Goal: Obtain resource: Download file/media

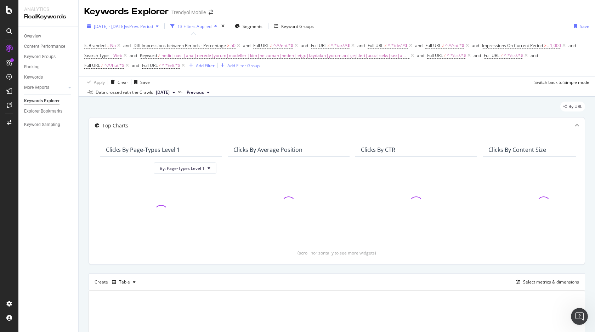
click at [125, 28] on span "[DATE] - [DATE]" at bounding box center [109, 26] width 31 height 6
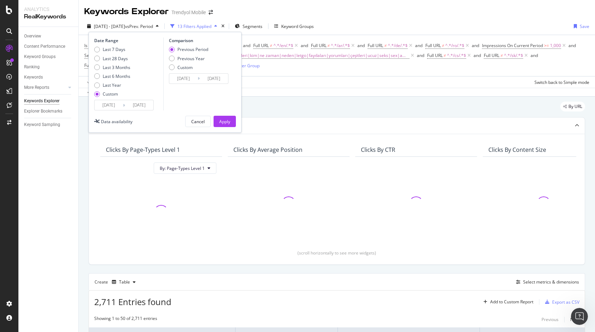
click at [113, 45] on div "Date Range Last 7 Days Last 28 Days Last 3 Months Last 6 Months Last Year Custo…" at bounding box center [127, 74] width 67 height 73
click at [112, 48] on div "Last 7 Days" at bounding box center [114, 49] width 23 height 6
type input "[DATE]"
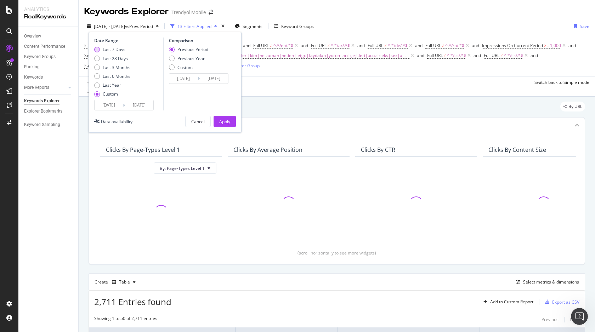
type input "[DATE]"
click at [217, 118] on button "Apply" at bounding box center [224, 121] width 22 height 11
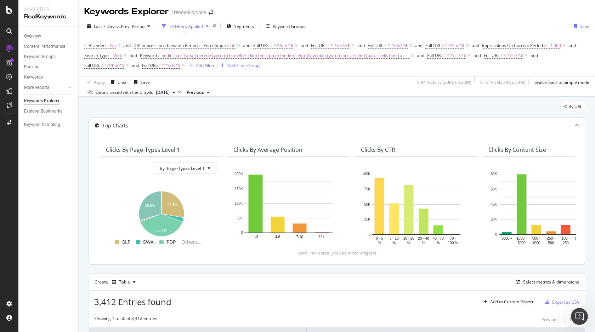
click at [106, 159] on div "By: Page-Types Level 1 Hold CMD (⌘) while clicking to filter the report. 27.8% …" at bounding box center [161, 204] width 122 height 95
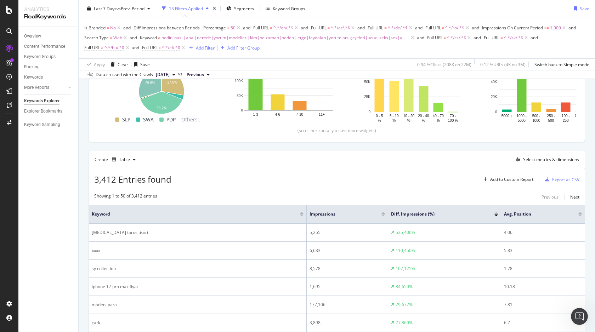
scroll to position [124, 0]
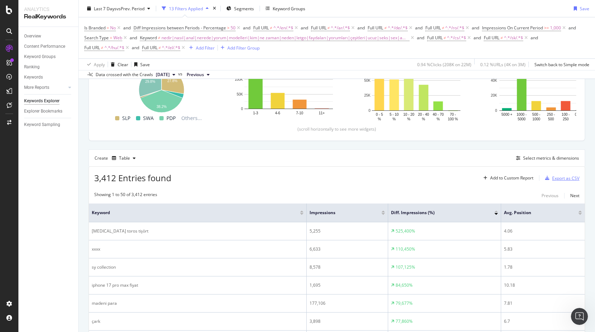
click at [570, 179] on div "Export as CSV" at bounding box center [565, 178] width 27 height 6
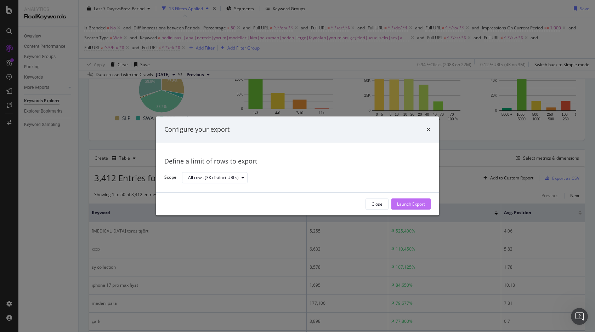
click at [411, 202] on div "Launch Export" at bounding box center [411, 204] width 28 height 6
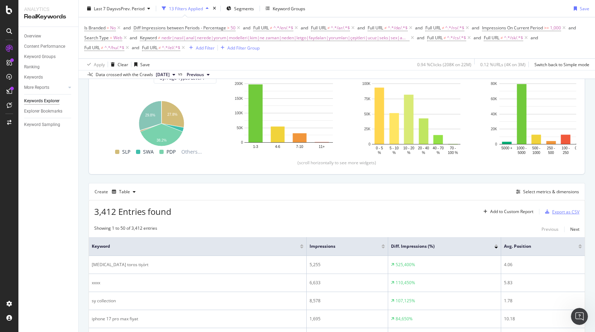
scroll to position [43, 0]
